Goal: Transaction & Acquisition: Purchase product/service

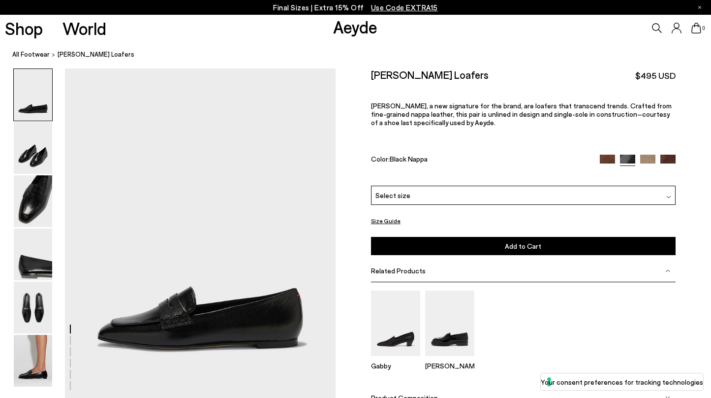
click at [664, 155] on img at bounding box center [668, 162] width 15 height 15
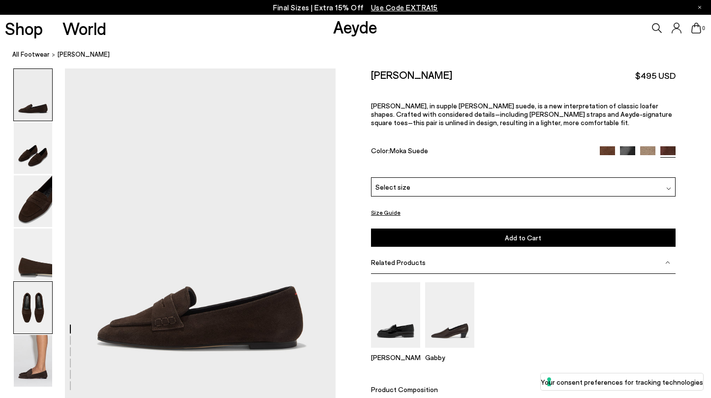
click at [35, 313] on img at bounding box center [33, 308] width 38 height 52
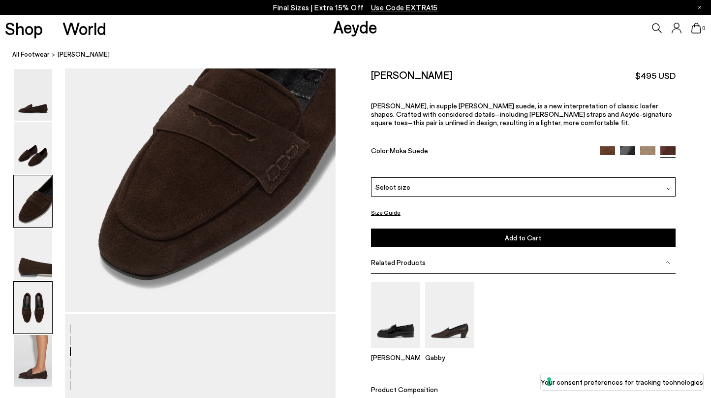
scroll to position [1057, 0]
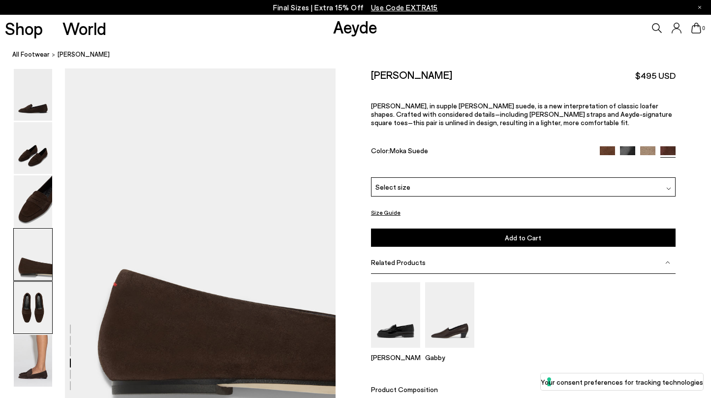
click at [34, 315] on img at bounding box center [33, 308] width 38 height 52
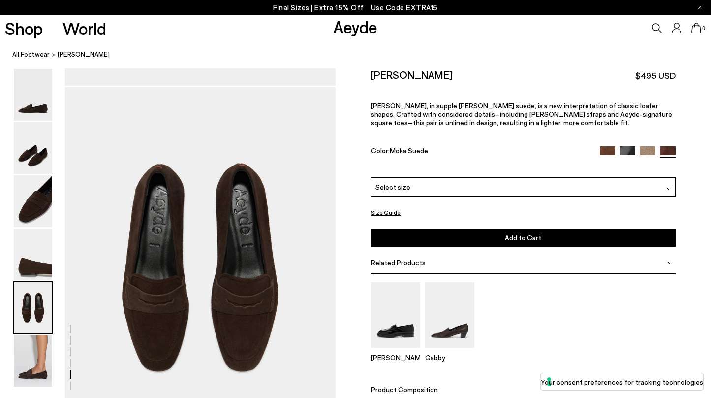
scroll to position [1418, 0]
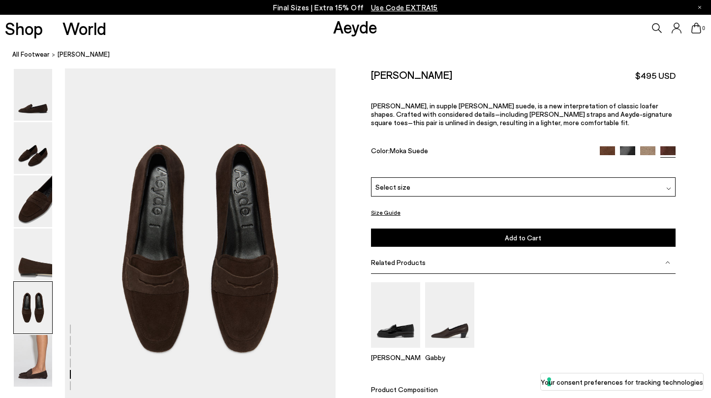
click at [624, 146] on img at bounding box center [627, 153] width 15 height 15
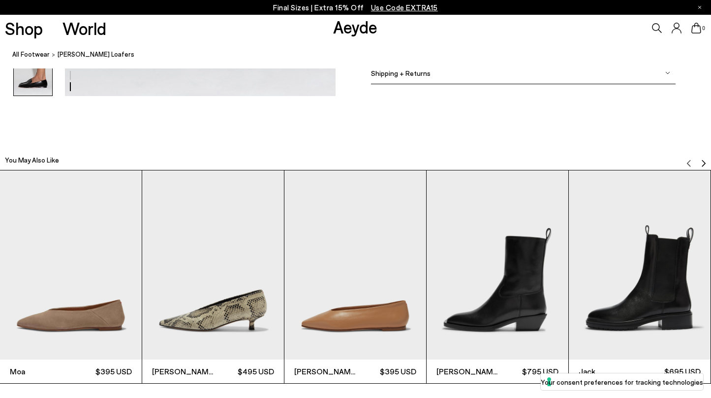
scroll to position [2114, 0]
